Goal: Task Accomplishment & Management: Use online tool/utility

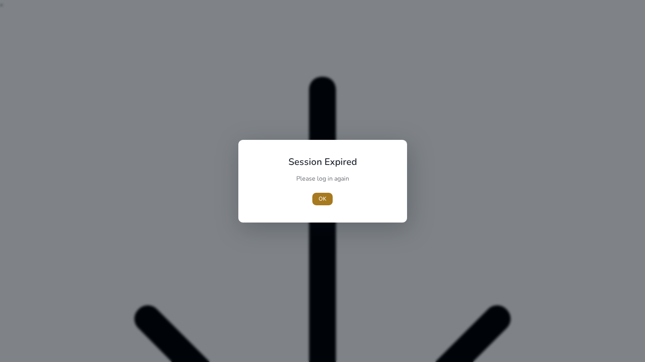
click at [316, 198] on span "button" at bounding box center [322, 199] width 20 height 19
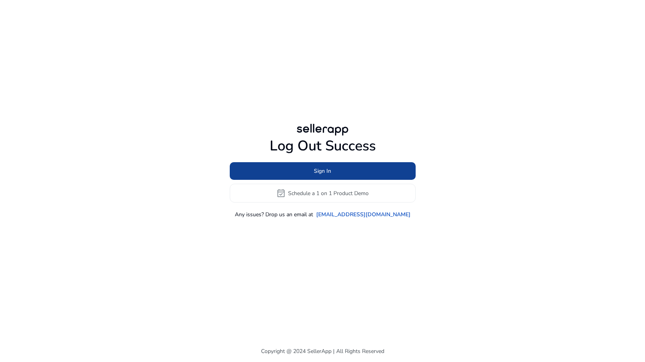
click at [262, 168] on span at bounding box center [323, 171] width 186 height 19
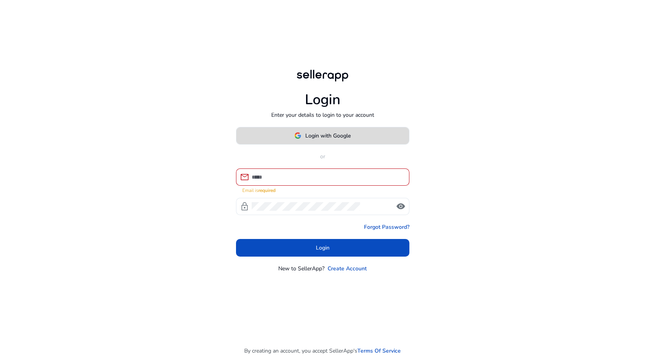
click at [293, 143] on span at bounding box center [323, 135] width 173 height 19
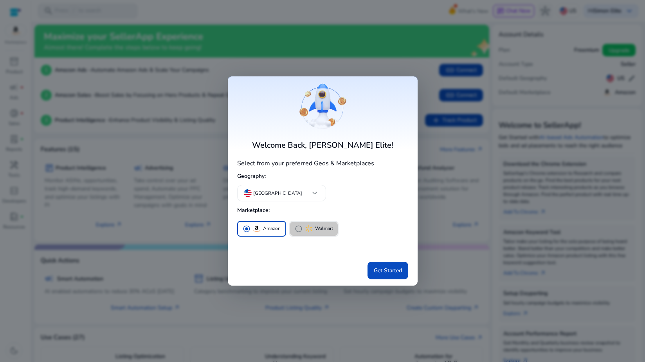
click at [327, 227] on p "Walmart" at bounding box center [324, 228] width 18 height 8
click at [270, 226] on p "Amazon" at bounding box center [272, 228] width 18 height 8
click at [418, 274] on div at bounding box center [322, 181] width 645 height 362
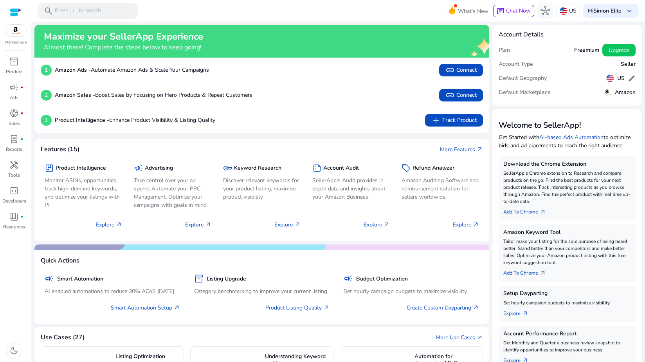
click at [386, 265] on div "campaign Smart Automation AI enabled automations to reduce 30% ACoS [DATE] Smar…" at bounding box center [262, 291] width 443 height 54
click at [18, 12] on div at bounding box center [16, 12] width 12 height 9
click at [17, 9] on div at bounding box center [16, 12] width 12 height 9
click at [291, 14] on mat-toolbar "search Press / to search What's New chat Chat Now hub US Hi [PERSON_NAME] Elite…" at bounding box center [338, 11] width 614 height 22
click at [602, 14] on b "Simon Elite" at bounding box center [608, 10] width 28 height 7
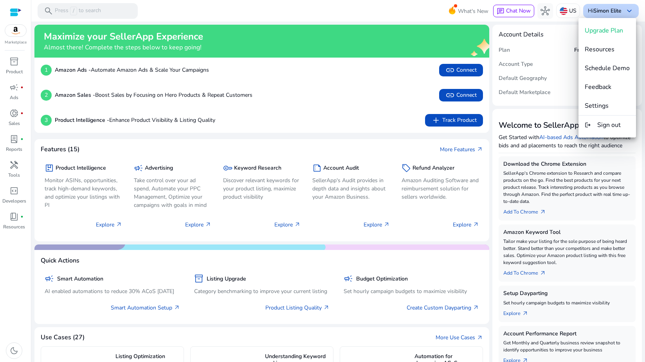
click at [602, 14] on div at bounding box center [322, 181] width 645 height 362
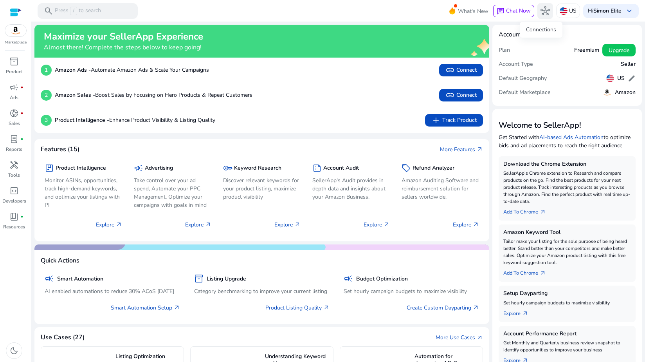
click at [548, 12] on button "hub" at bounding box center [546, 11] width 16 height 16
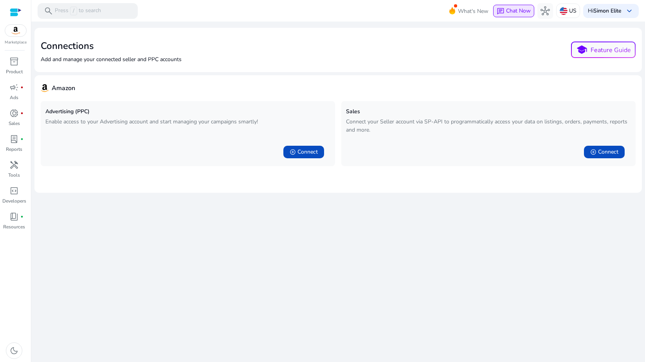
click at [511, 14] on span "Chat Now" at bounding box center [518, 10] width 25 height 7
click at [504, 16] on button "chat Chat Now" at bounding box center [513, 11] width 41 height 13
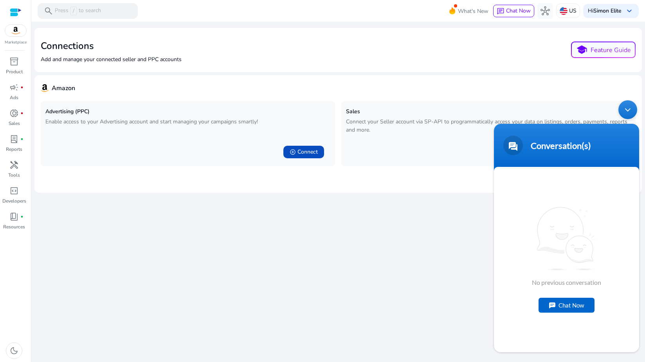
click at [551, 307] on div "Chat Now" at bounding box center [567, 305] width 56 height 15
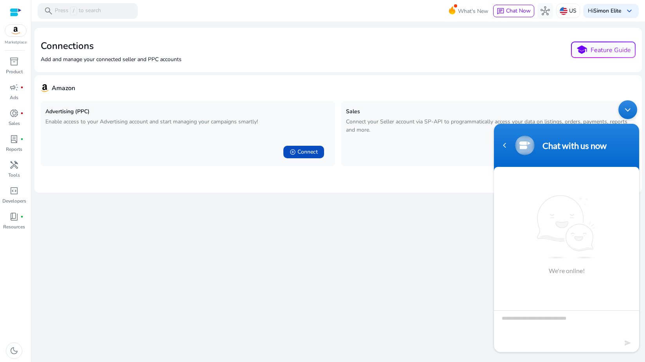
drag, startPoint x: 517, startPoint y: 200, endPoint x: 518, endPoint y: 193, distance: 7.5
click at [518, 197] on div "We're online!" at bounding box center [566, 234] width 145 height 131
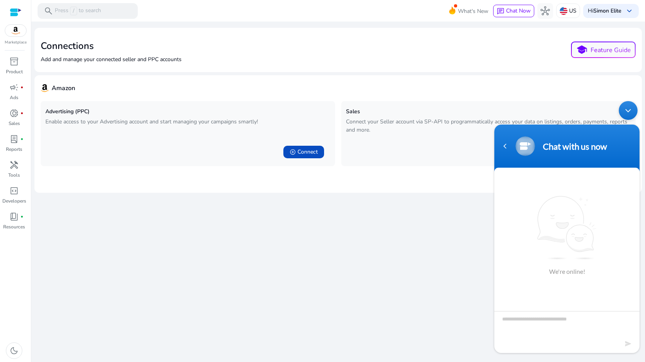
click at [506, 139] on div "Chat with us now" at bounding box center [567, 146] width 136 height 20
click at [504, 153] on div "Chat with us now" at bounding box center [567, 146] width 136 height 20
click at [505, 149] on div "Navigation go back" at bounding box center [505, 146] width 12 height 12
drag, startPoint x: 284, startPoint y: 265, endPoint x: 179, endPoint y: 232, distance: 109.2
click at [278, 265] on div "We are getting things ready for you... Connections Add and manage your connecte…" at bounding box center [338, 192] width 608 height 340
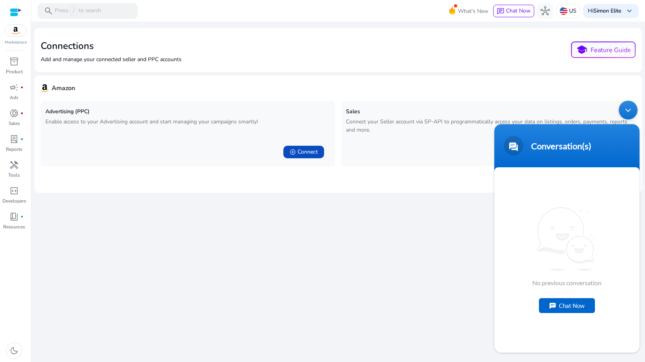
drag, startPoint x: 165, startPoint y: 222, endPoint x: 125, endPoint y: 180, distance: 58.5
click at [164, 221] on div "We are getting things ready for you... Connections Add and manage your connecte…" at bounding box center [338, 192] width 608 height 340
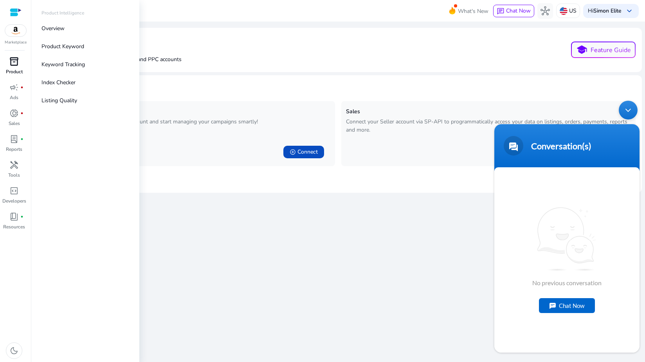
click at [14, 77] on link "inventory_2 Product" at bounding box center [14, 68] width 28 height 26
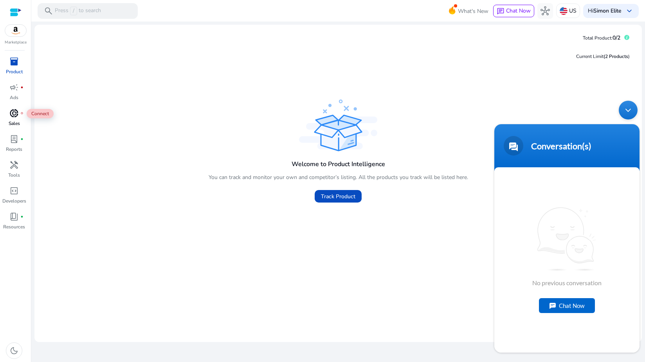
click at [14, 115] on span "donut_small" at bounding box center [13, 112] width 9 height 9
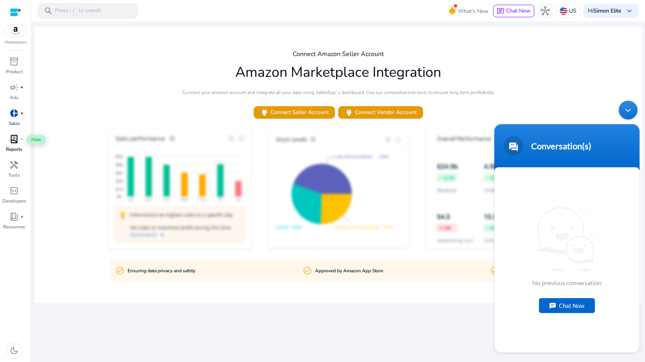
click at [17, 136] on span "lab_profile" at bounding box center [13, 138] width 9 height 9
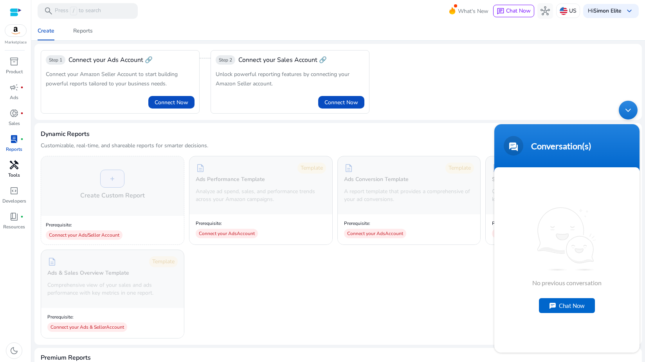
click at [23, 161] on div "handyman" at bounding box center [14, 165] width 22 height 13
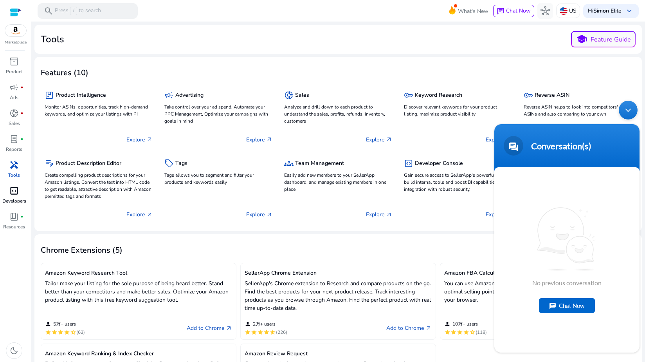
click at [23, 188] on div "code_blocks" at bounding box center [14, 190] width 22 height 13
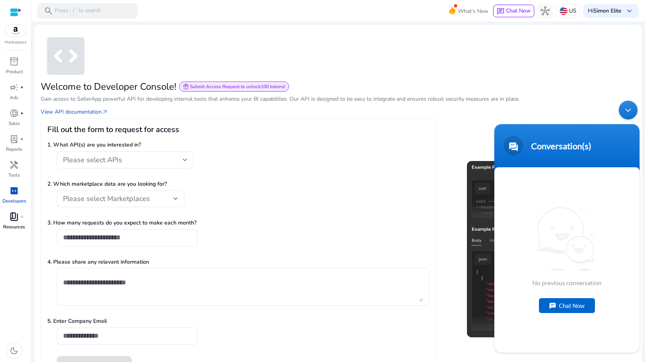
click at [14, 227] on p "Resources" at bounding box center [14, 226] width 22 height 7
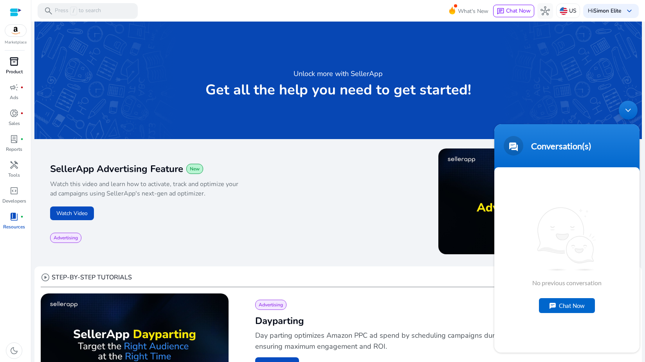
click at [20, 63] on div "inventory_2" at bounding box center [14, 61] width 22 height 13
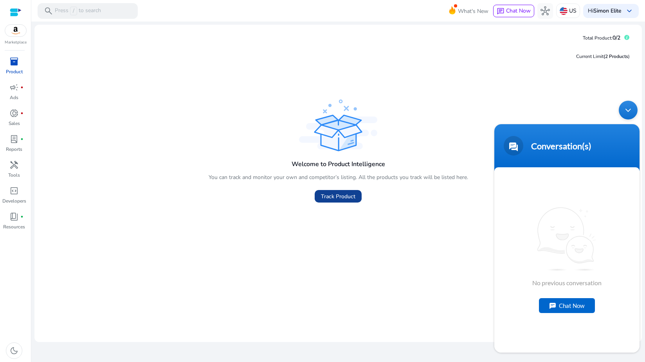
click at [326, 200] on span "Track Product" at bounding box center [338, 196] width 34 height 8
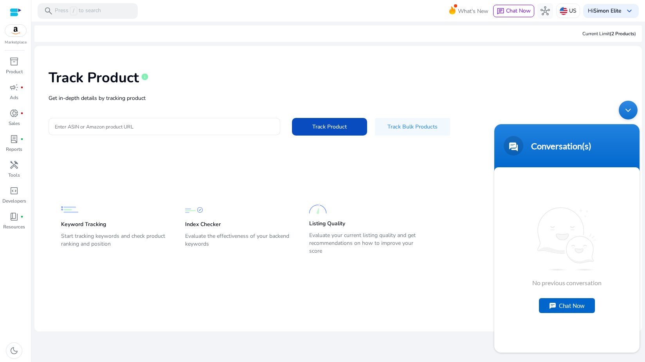
click at [161, 128] on input "Enter ASIN or Amazon product URL" at bounding box center [164, 126] width 219 height 9
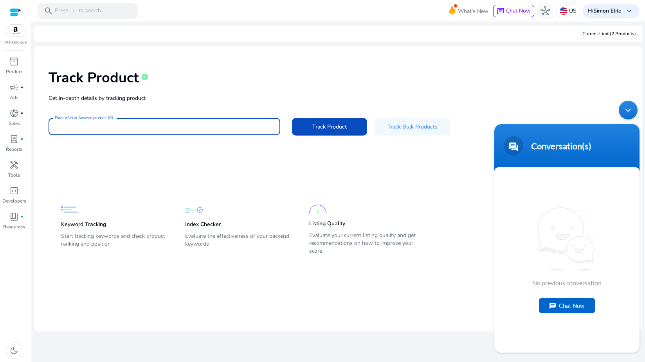
type input "**********"
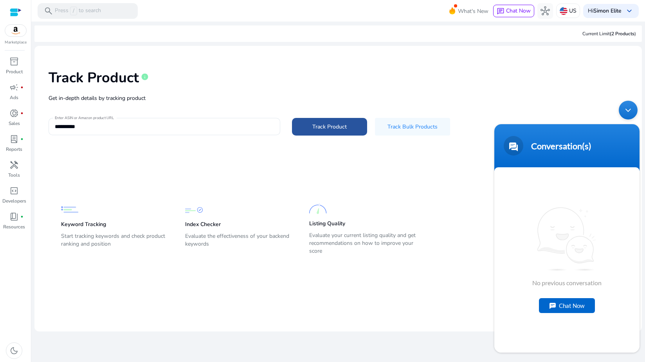
click at [349, 128] on span at bounding box center [329, 126] width 75 height 19
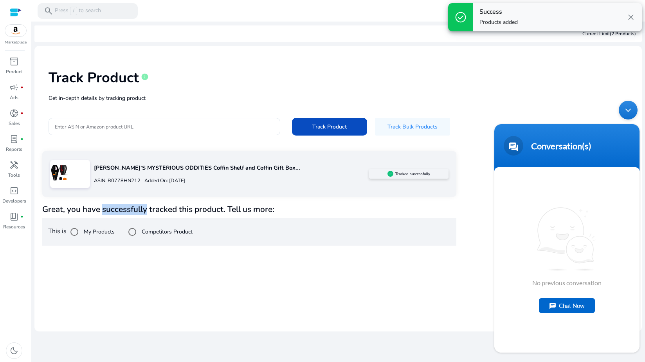
drag, startPoint x: 105, startPoint y: 210, endPoint x: 143, endPoint y: 209, distance: 38.4
click at [143, 209] on h4 "Great, you have successfully tracked this product. Tell us more:" at bounding box center [249, 209] width 414 height 10
click at [153, 210] on h4 "Great, you have successfully tracked this product. Tell us more:" at bounding box center [249, 209] width 414 height 10
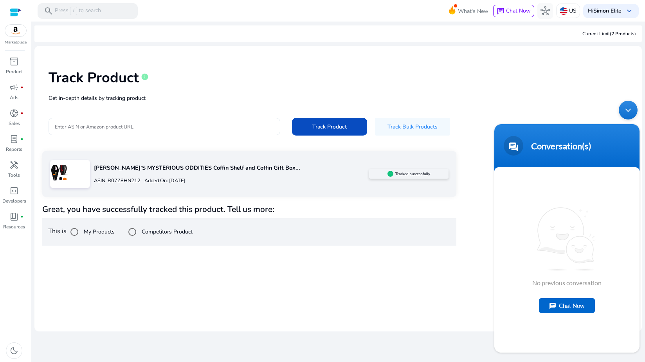
click at [279, 126] on div "Enter ASIN or Amazon product URL" at bounding box center [165, 126] width 232 height 17
click at [19, 11] on div at bounding box center [16, 12] width 12 height 9
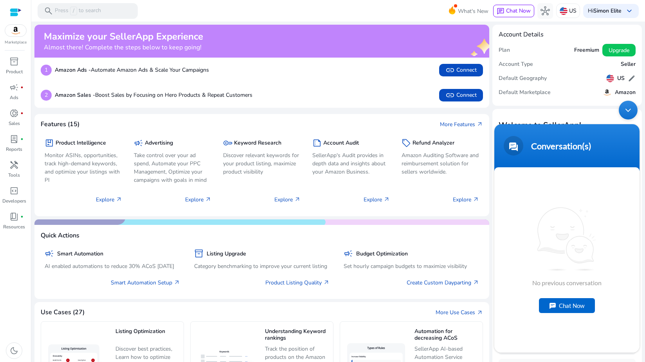
click at [309, 108] on div "Maximize your SellerApp Experience Almost there! Complete the steps below to ke…" at bounding box center [261, 316] width 455 height 582
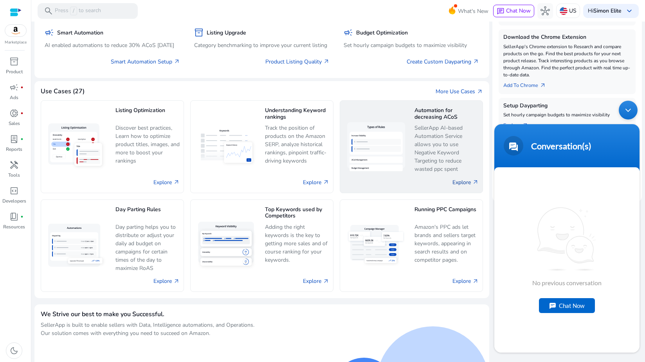
scroll to position [228, 0]
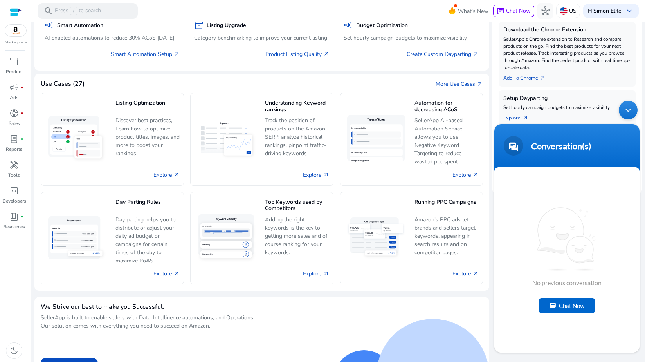
drag, startPoint x: 635, startPoint y: 107, endPoint x: 1087, endPoint y: 225, distance: 467.2
click at [635, 107] on div "Minimize live chat window" at bounding box center [628, 110] width 19 height 19
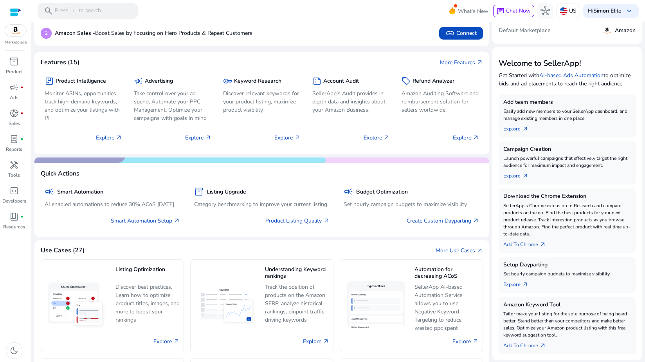
scroll to position [0, 0]
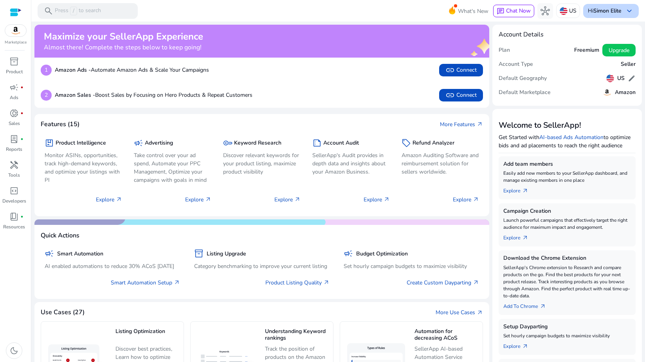
click at [611, 14] on b "Simon Elite" at bounding box center [608, 10] width 28 height 7
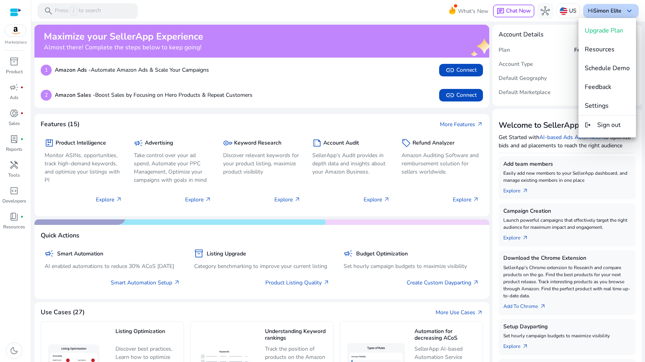
click at [611, 14] on div at bounding box center [322, 181] width 645 height 362
